Goal: Information Seeking & Learning: Check status

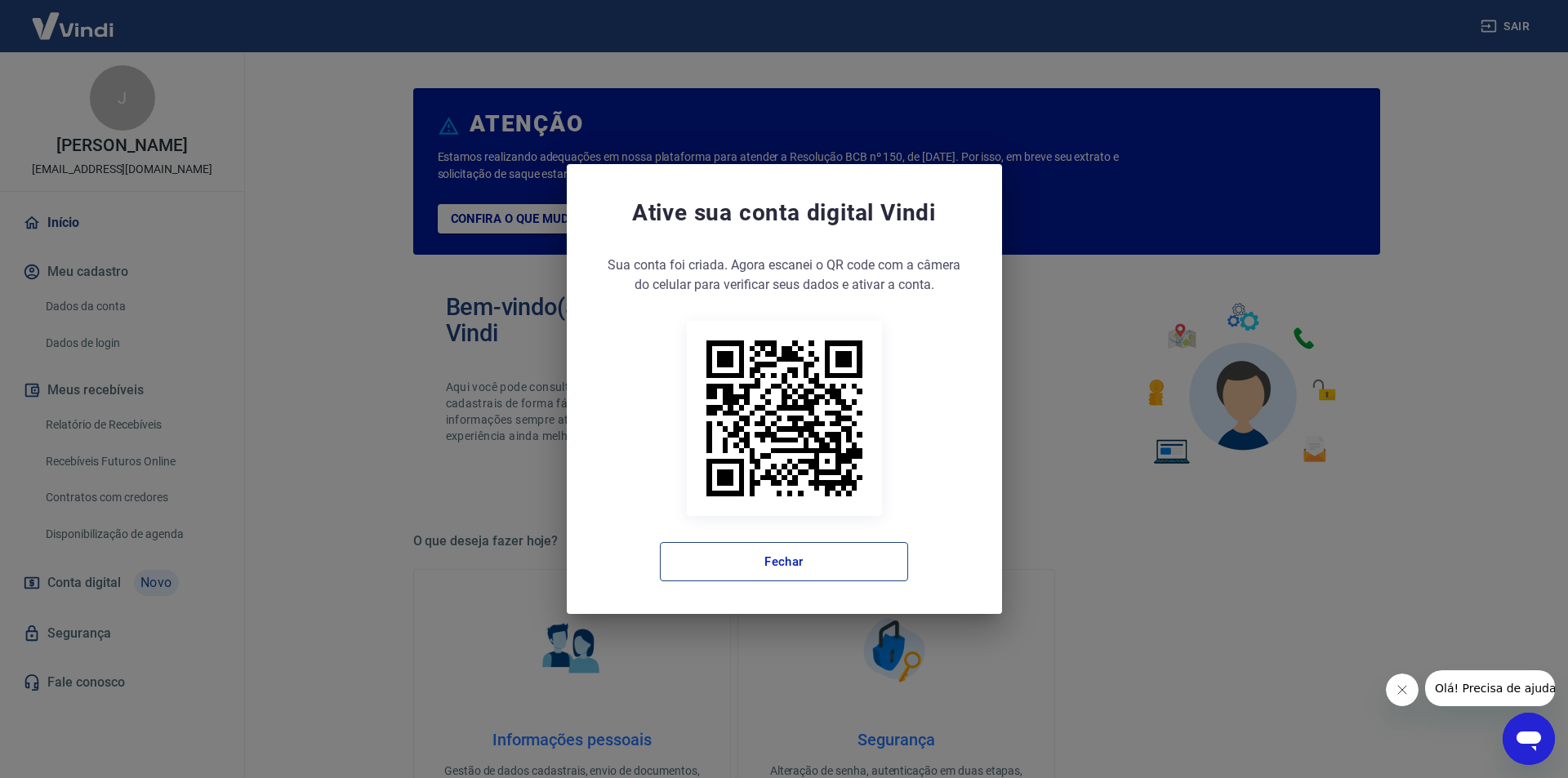
click at [765, 558] on button "Fechar" at bounding box center [784, 561] width 248 height 39
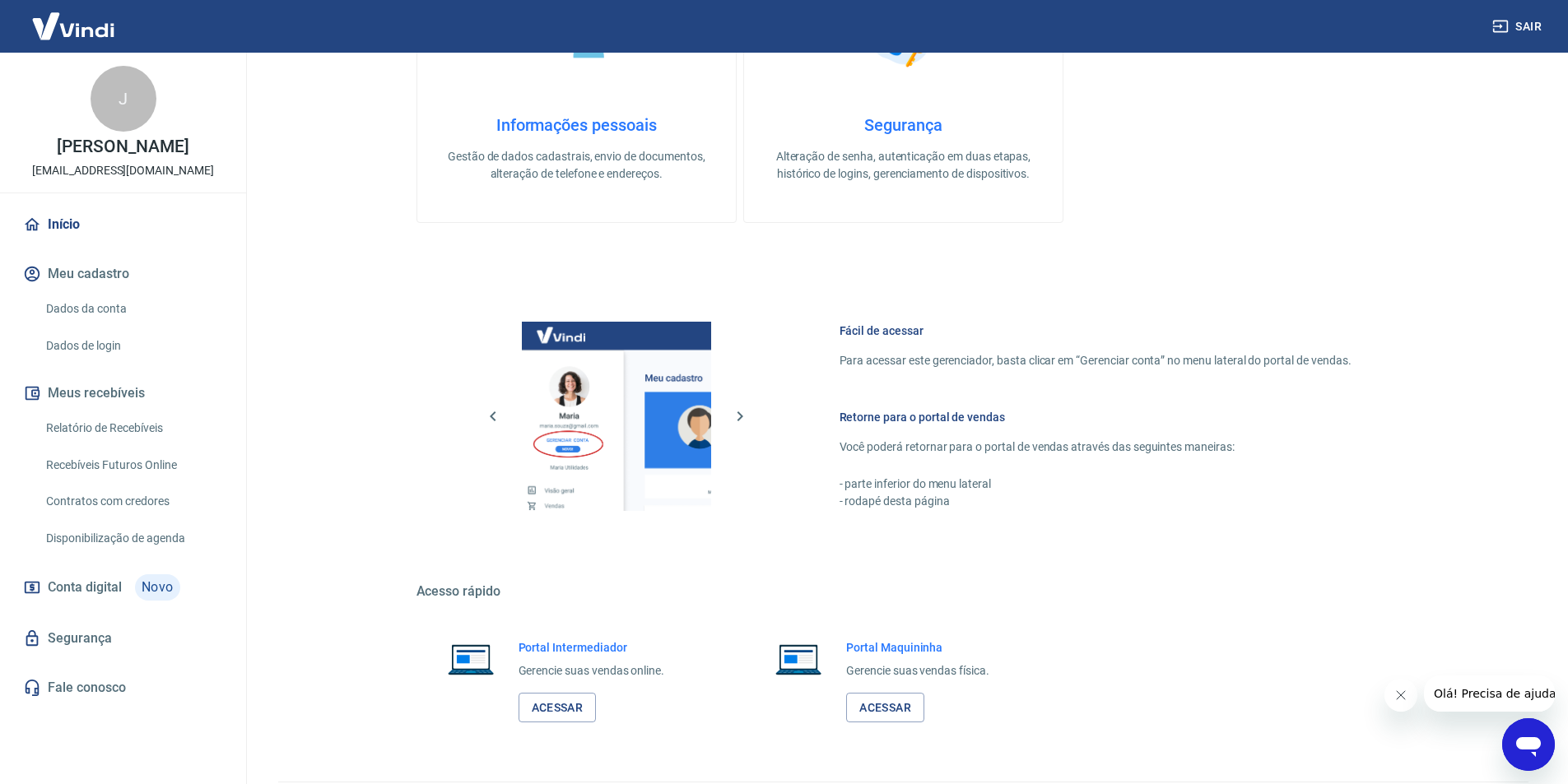
scroll to position [669, 0]
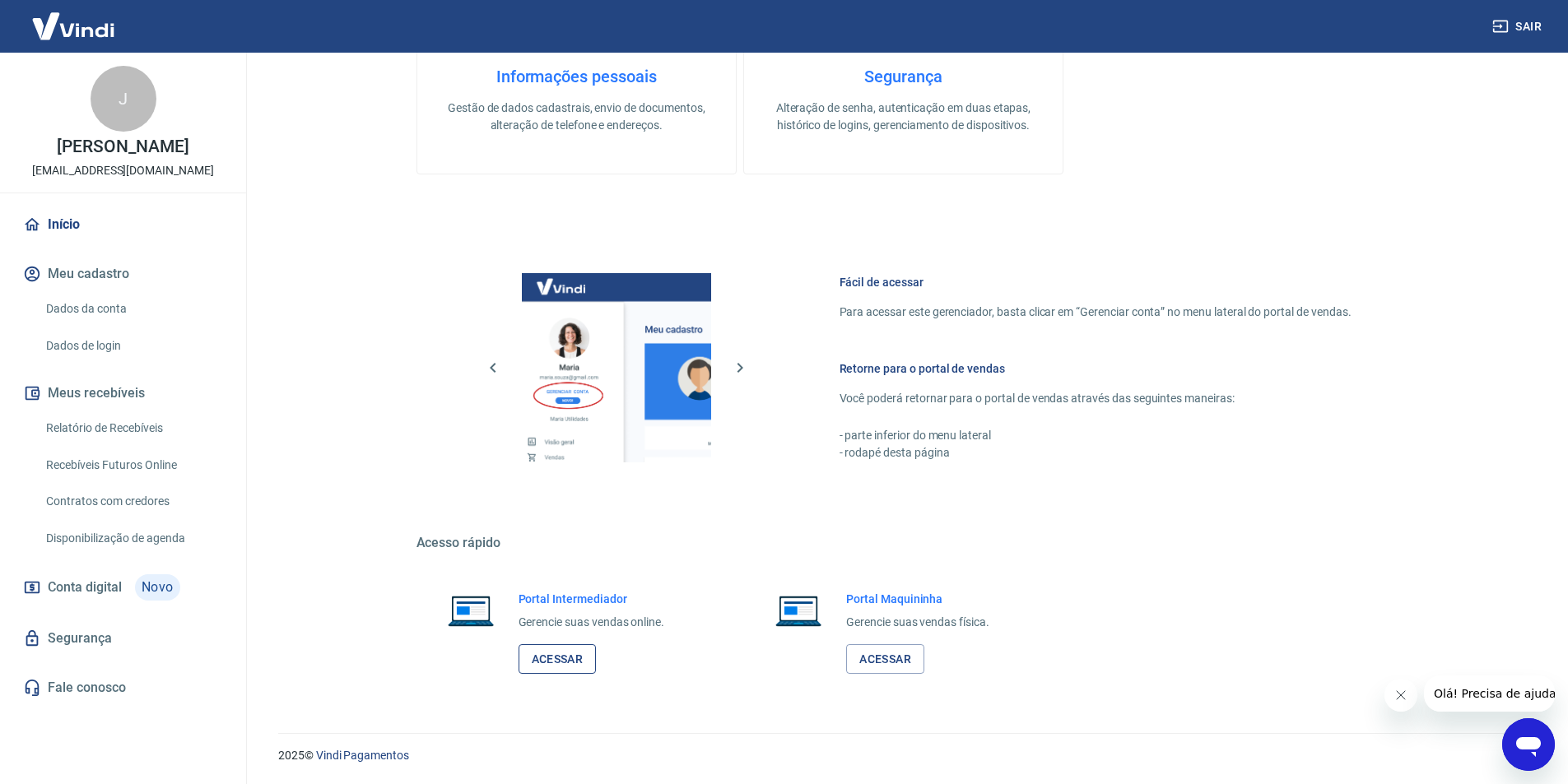
click at [566, 661] on link "Acessar" at bounding box center [557, 659] width 78 height 31
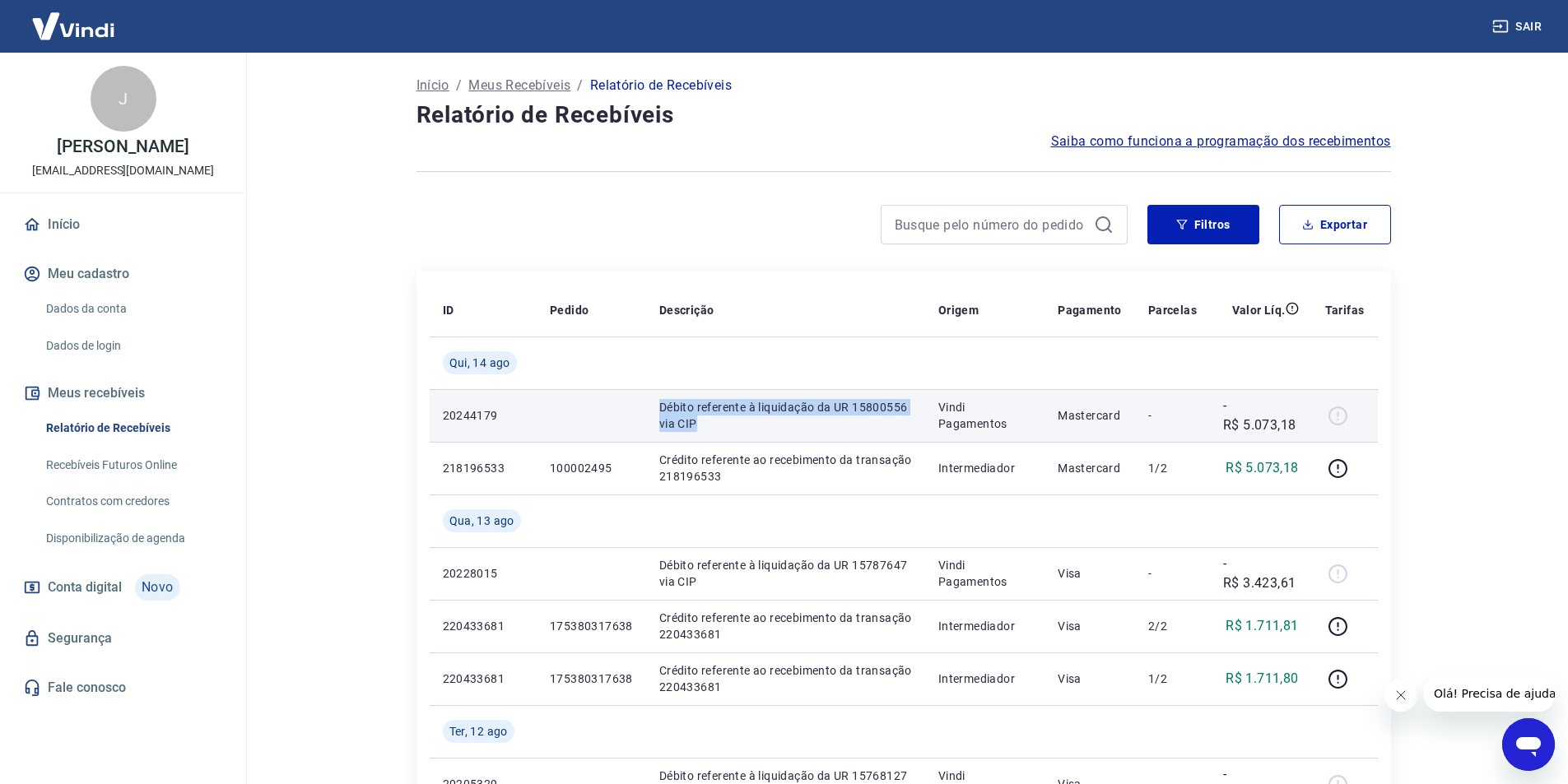
drag, startPoint x: 654, startPoint y: 403, endPoint x: 808, endPoint y: 436, distance: 157.5
click at [808, 436] on td "Débito referente à liquidação da UR 15800556 via CIP" at bounding box center [785, 415] width 279 height 53
click at [953, 403] on p "Vindi Pagamentos" at bounding box center [984, 415] width 93 height 33
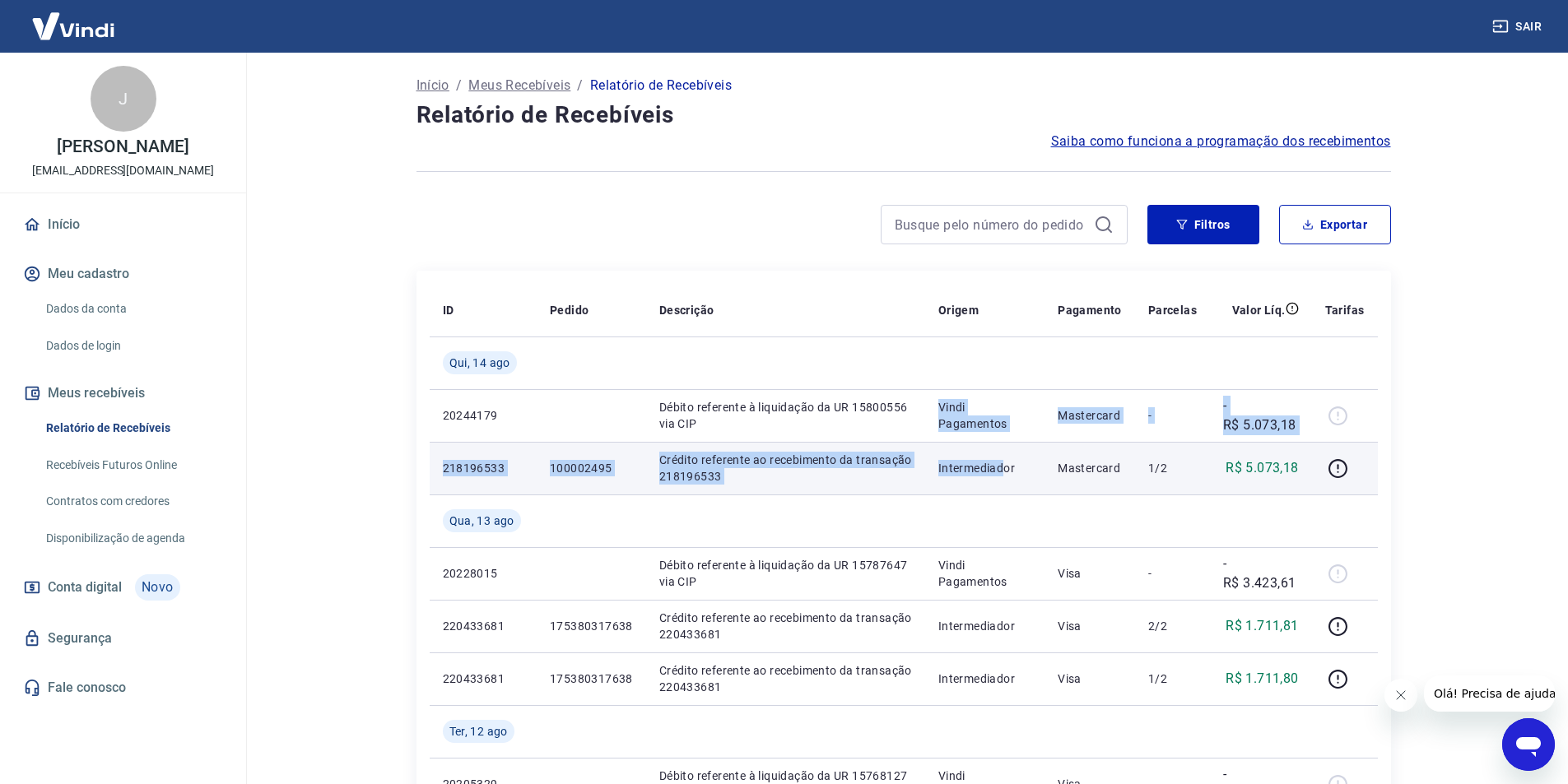
drag, startPoint x: 937, startPoint y: 411, endPoint x: 1008, endPoint y: 444, distance: 78.3
click at [853, 469] on p "Crédito referente ao recebimento da transação 218196533" at bounding box center [786, 468] width 253 height 33
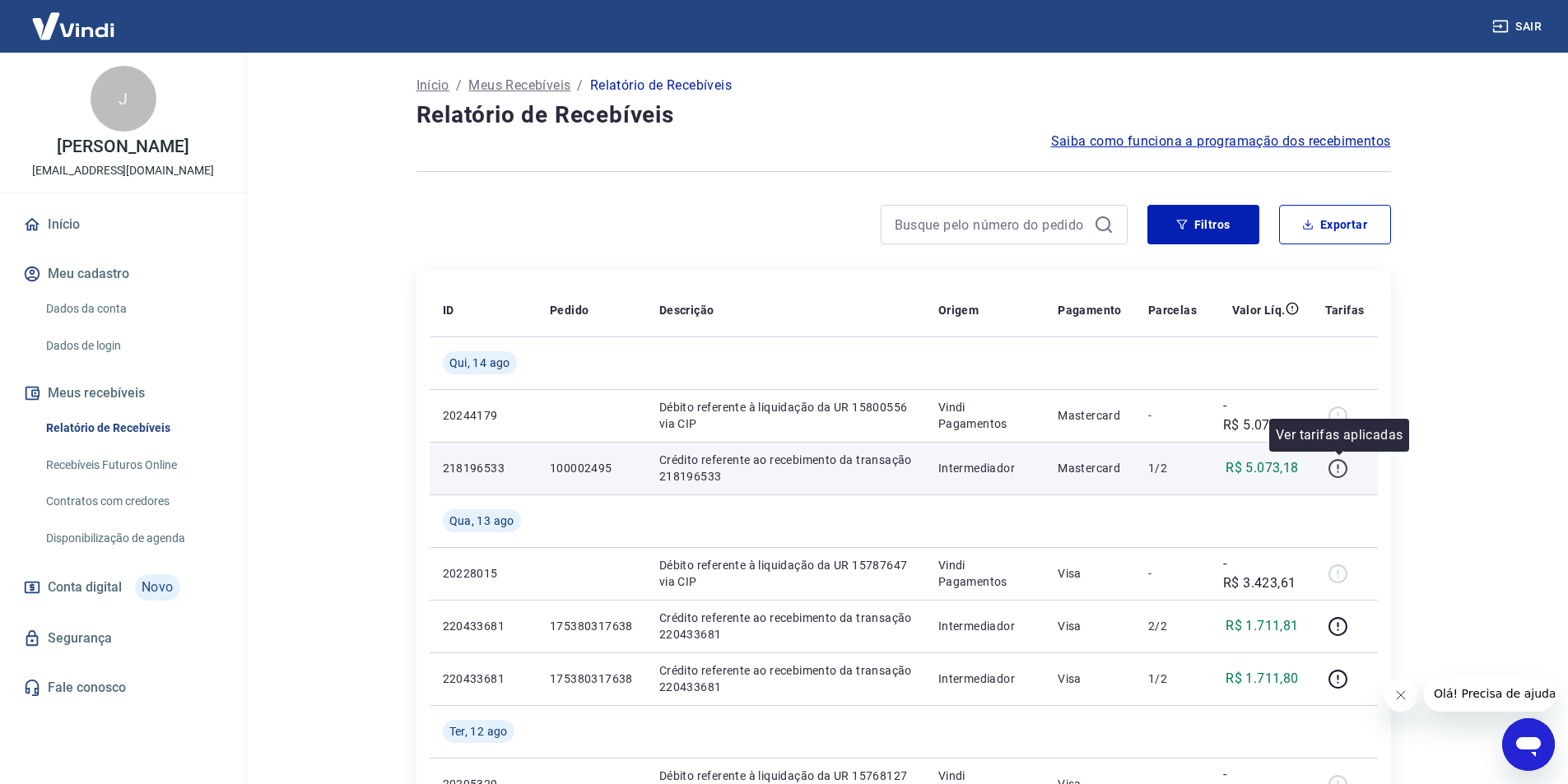
click at [1342, 471] on icon "button" at bounding box center [1337, 468] width 20 height 20
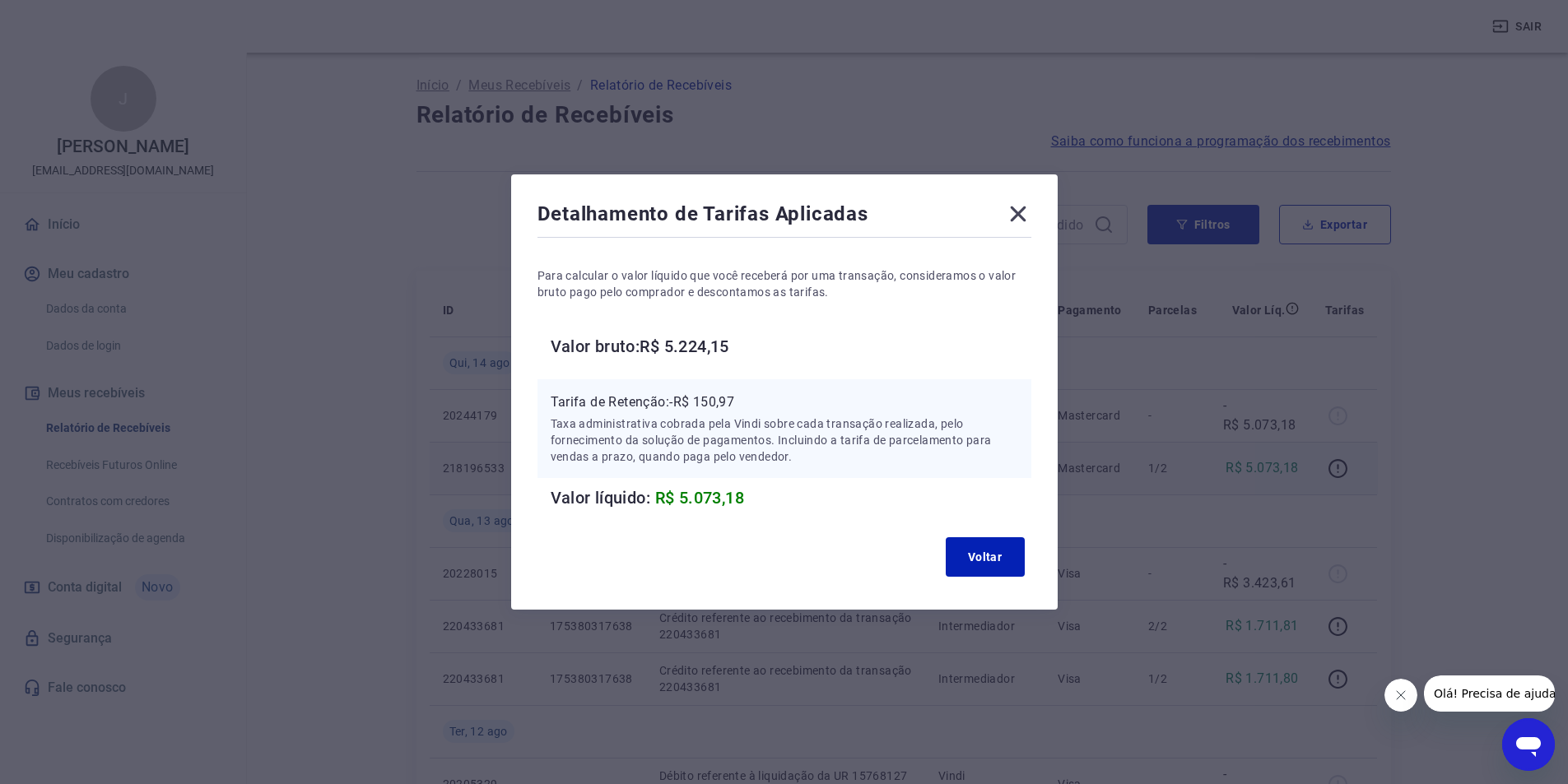
click at [1034, 197] on div "Detalhamento de Tarifas Aplicadas Para calcular o valor líquido que você recebe…" at bounding box center [784, 392] width 547 height 435
click at [1026, 203] on icon at bounding box center [1017, 213] width 26 height 26
